Goal: Navigation & Orientation: Find specific page/section

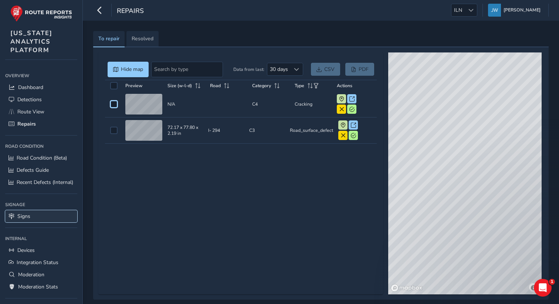
click at [30, 217] on link "Signs" at bounding box center [41, 216] width 72 height 12
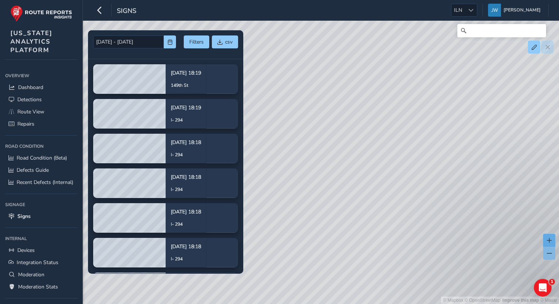
click at [550, 240] on span at bounding box center [549, 240] width 5 height 5
drag, startPoint x: 456, startPoint y: 153, endPoint x: 376, endPoint y: 140, distance: 81.4
click at [376, 140] on div "© Mapbox © OpenStreetMap Improve this map © Maxar" at bounding box center [279, 152] width 559 height 304
click at [549, 242] on span at bounding box center [549, 240] width 5 height 5
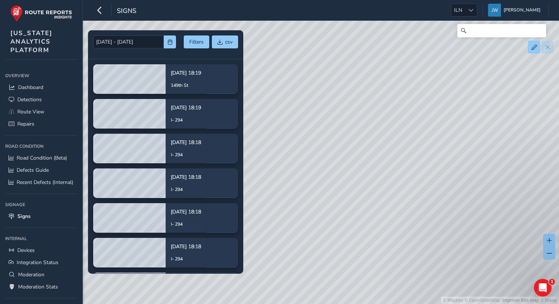
drag, startPoint x: 484, startPoint y: 209, endPoint x: 425, endPoint y: 182, distance: 64.9
click at [425, 182] on div "© Mapbox © OpenStreetMap Improve this map © Maxar" at bounding box center [279, 152] width 559 height 304
click at [348, 153] on div "© Mapbox © OpenStreetMap Improve this map © Maxar" at bounding box center [279, 152] width 559 height 304
drag, startPoint x: 325, startPoint y: 124, endPoint x: 404, endPoint y: 119, distance: 78.9
click at [404, 119] on div "© Mapbox © OpenStreetMap Improve this map © Maxar" at bounding box center [279, 152] width 559 height 304
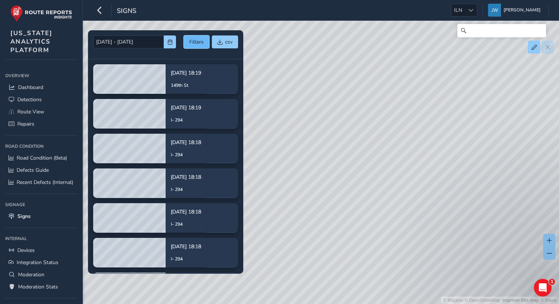
click at [196, 44] on button "Filters" at bounding box center [197, 42] width 26 height 13
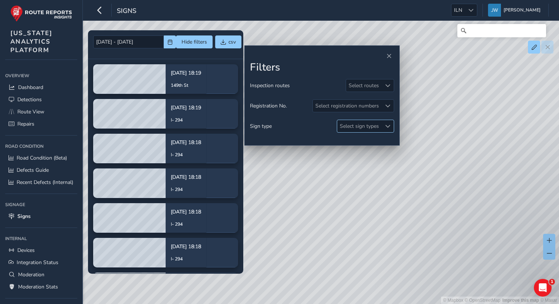
click at [370, 127] on div "Select sign types" at bounding box center [359, 126] width 44 height 12
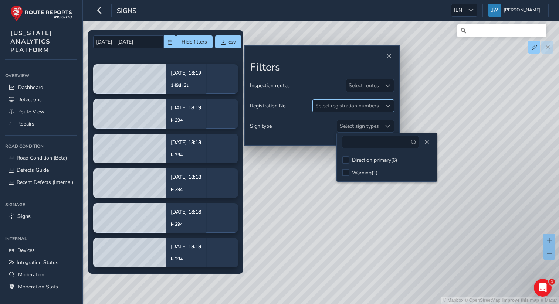
click at [352, 105] on div "Select registration numbers" at bounding box center [347, 106] width 69 height 12
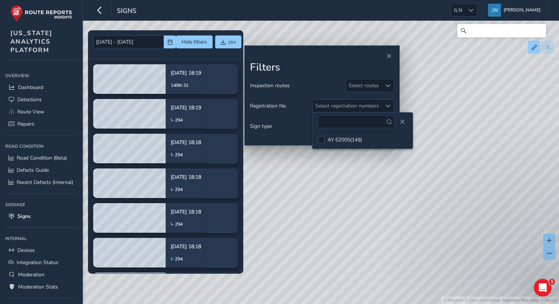
click at [321, 85] on div "Inspection routes Select routes" at bounding box center [322, 85] width 144 height 13
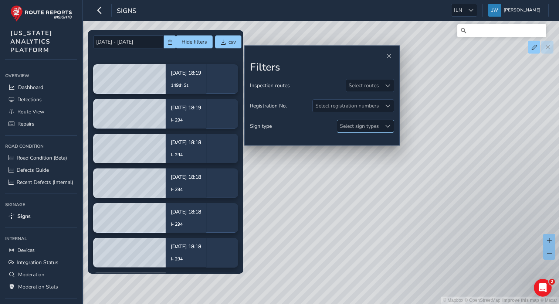
click at [349, 128] on div "Select sign types" at bounding box center [359, 126] width 44 height 12
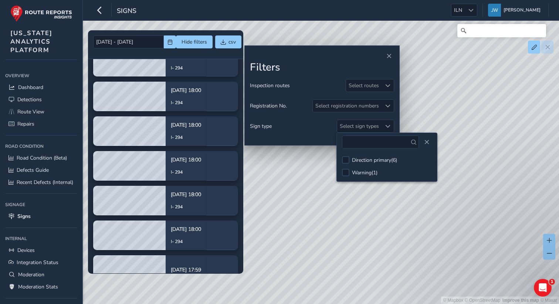
scroll to position [443, 0]
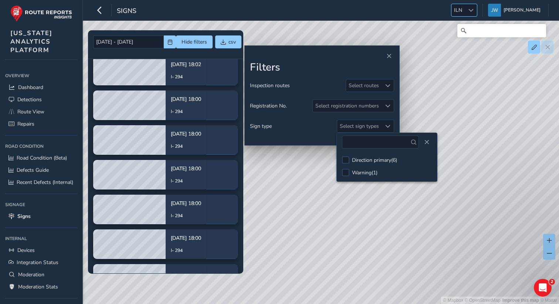
click at [474, 10] on span at bounding box center [471, 10] width 5 height 5
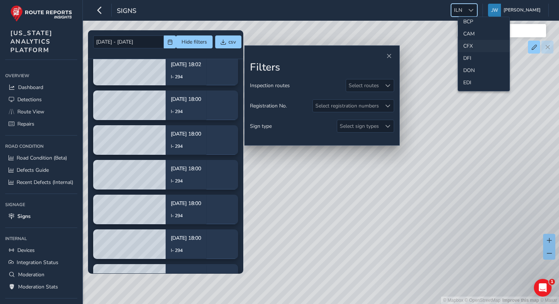
scroll to position [35, 0]
click at [469, 41] on li "CAM" at bounding box center [483, 40] width 51 height 12
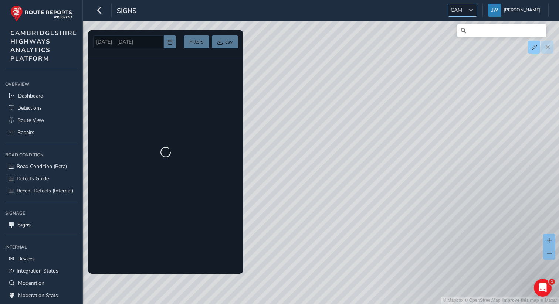
click at [464, 8] on span "CAM" at bounding box center [456, 10] width 17 height 12
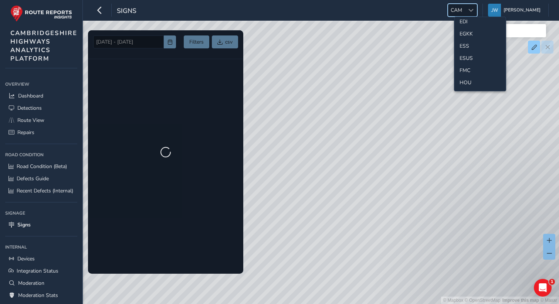
scroll to position [104, 0]
click at [465, 42] on li "ESS" at bounding box center [479, 44] width 51 height 12
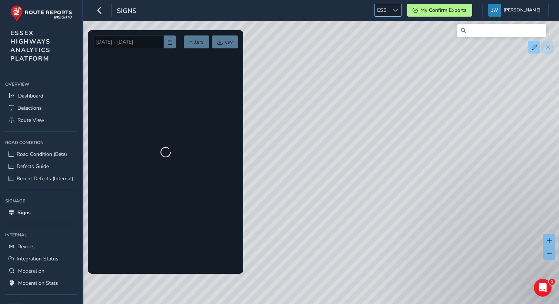
click at [389, 12] on span "ESS" at bounding box center [382, 10] width 15 height 12
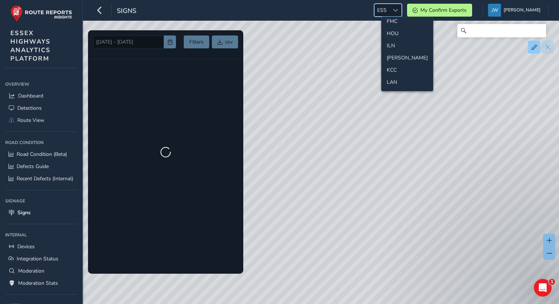
scroll to position [172, 0]
click at [390, 36] on li "[PERSON_NAME]" at bounding box center [407, 37] width 51 height 12
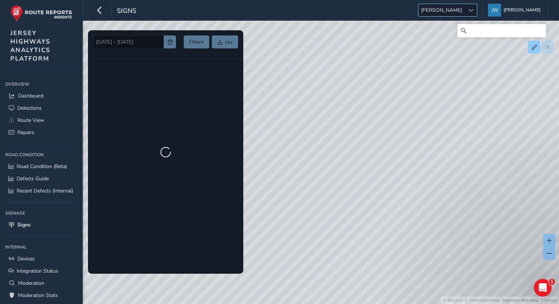
click at [477, 13] on div at bounding box center [471, 10] width 12 height 12
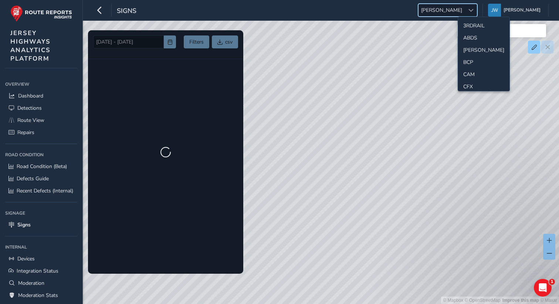
scroll to position [124, 0]
click at [466, 72] on li "ILN" at bounding box center [483, 73] width 51 height 12
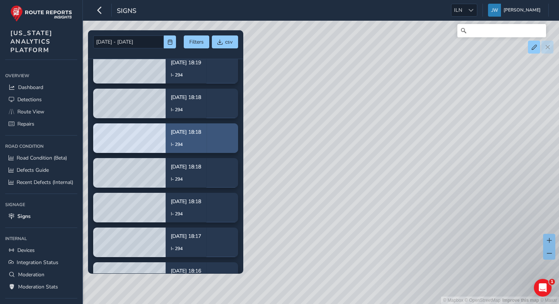
scroll to position [44, 0]
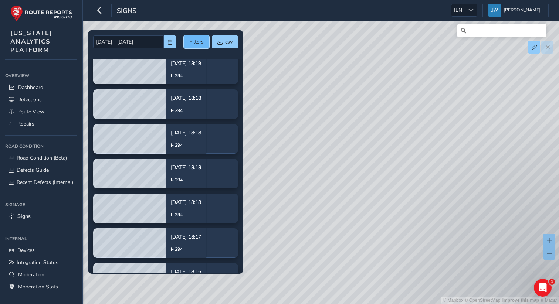
click at [193, 46] on button "Filters" at bounding box center [197, 42] width 26 height 13
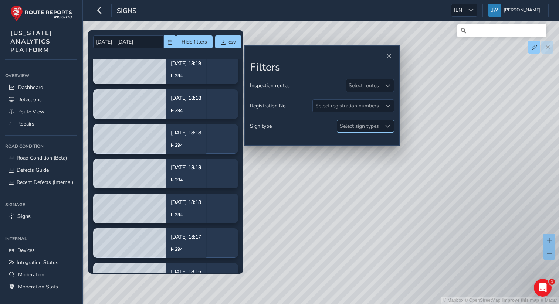
click at [355, 129] on div "Select sign types" at bounding box center [359, 126] width 44 height 12
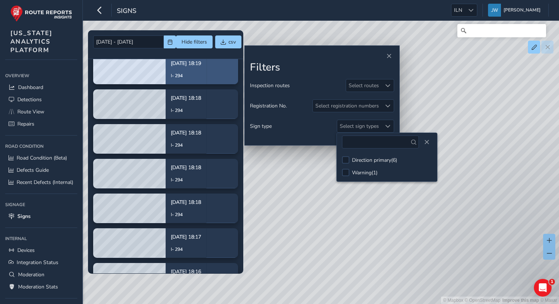
click at [199, 73] on p "I- 294" at bounding box center [186, 75] width 30 height 7
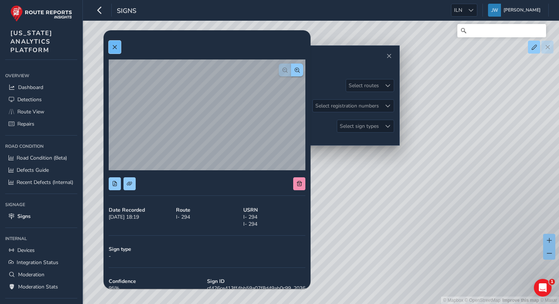
click at [118, 50] on button at bounding box center [115, 47] width 12 height 13
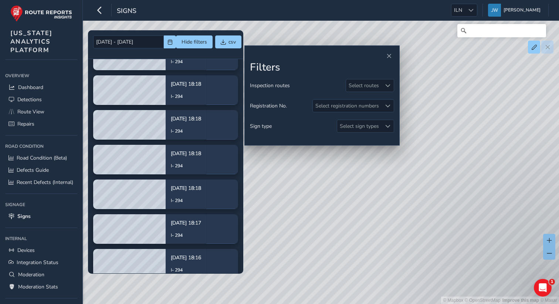
scroll to position [70, 0]
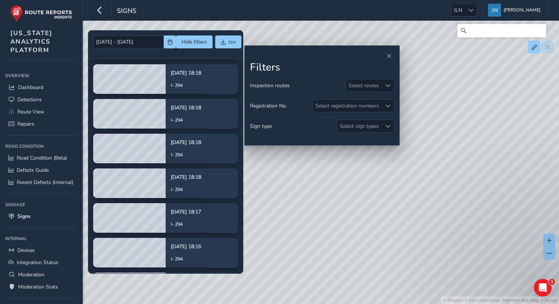
click at [134, 54] on div "[DATE] - [DATE] Hide filters csv" at bounding box center [165, 44] width 155 height 29
click at [170, 45] on button "button" at bounding box center [170, 42] width 12 height 13
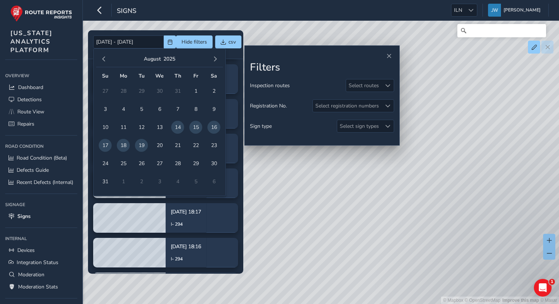
click at [101, 54] on div "[DATE]" at bounding box center [159, 59] width 127 height 16
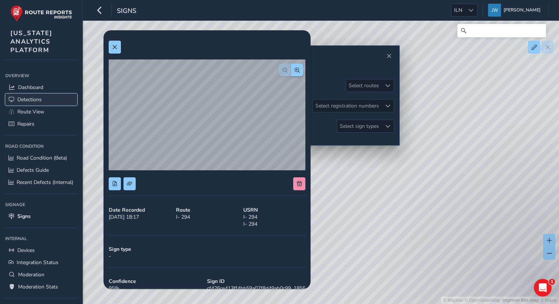
click at [33, 101] on span "Detections" at bounding box center [29, 99] width 24 height 7
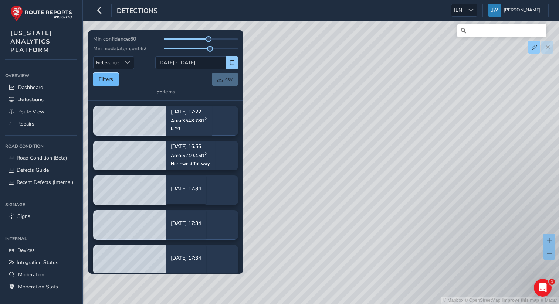
click at [101, 80] on button "Filters" at bounding box center [106, 79] width 26 height 13
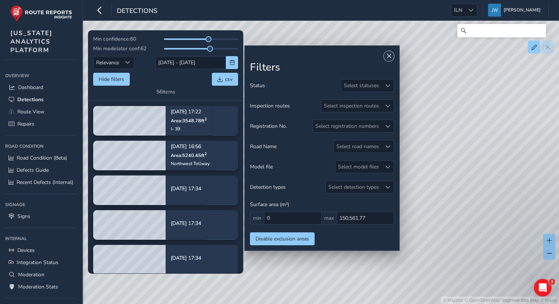
click at [390, 55] on span "Close" at bounding box center [388, 56] width 5 height 5
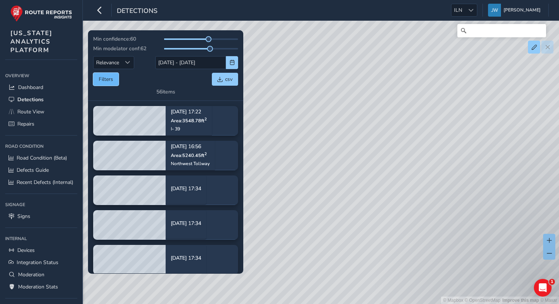
click at [105, 81] on button "Filters" at bounding box center [106, 79] width 26 height 13
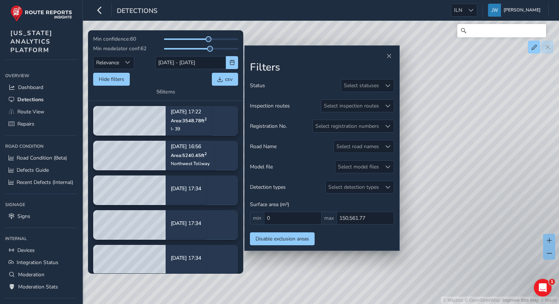
click at [168, 78] on div "Hide filters csv" at bounding box center [165, 79] width 145 height 13
click at [96, 13] on icon "button" at bounding box center [100, 10] width 8 height 13
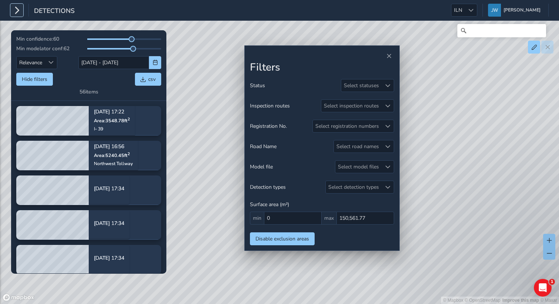
click at [19, 13] on icon "button" at bounding box center [17, 10] width 8 height 13
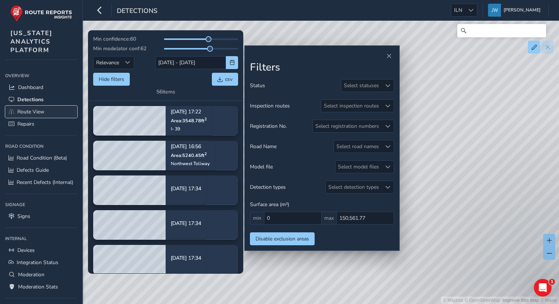
click at [29, 108] on span "Route View" at bounding box center [30, 111] width 27 height 7
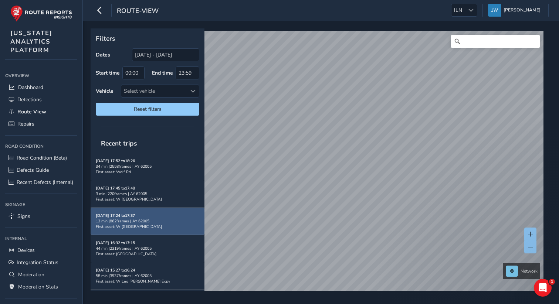
click at [135, 216] on strong "[DATE] 17:24 to 17:37" at bounding box center [115, 216] width 39 height 6
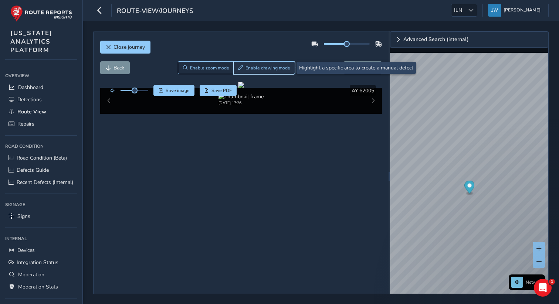
click at [263, 70] on span "Enable drawing mode" at bounding box center [268, 68] width 45 height 6
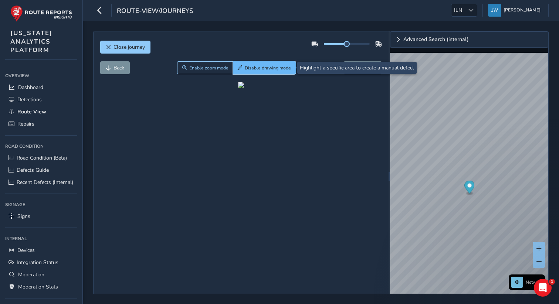
click at [260, 67] on span "Disable drawing mode" at bounding box center [268, 68] width 46 height 6
